Goal: Submit feedback/report problem: Submit feedback/report problem

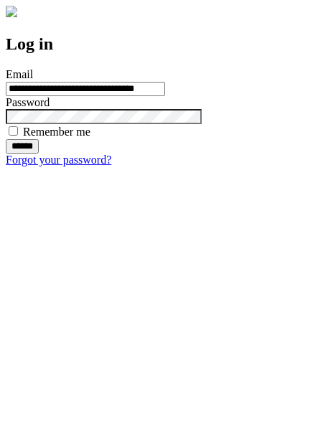
click at [39, 154] on input "******" at bounding box center [22, 146] width 33 height 14
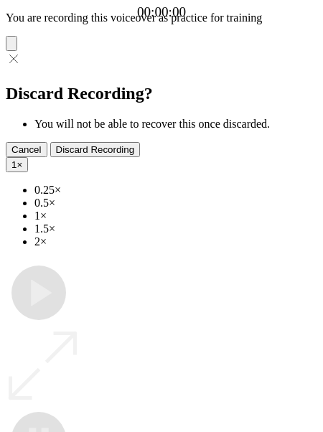
type input "**********"
